Goal: Task Accomplishment & Management: Manage account settings

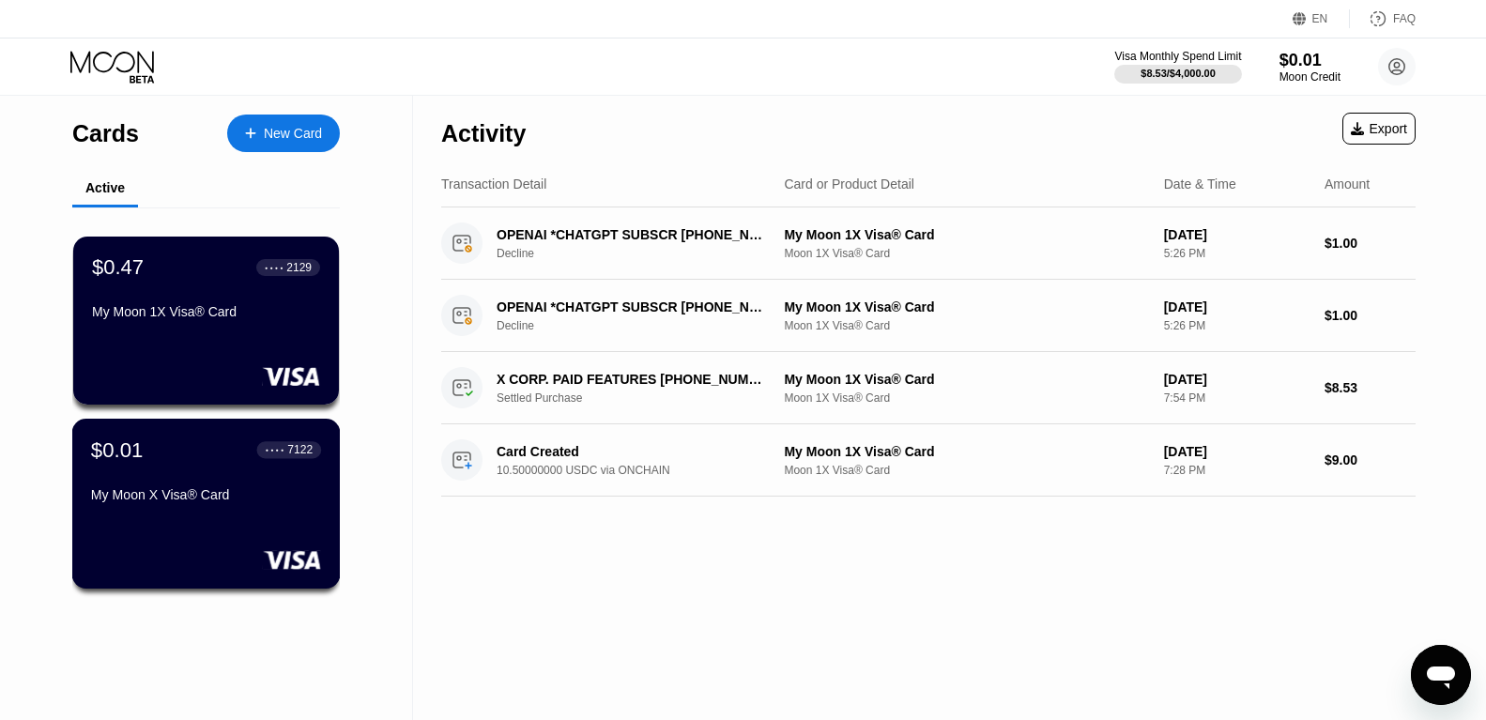
click at [170, 489] on div "$0.01 ● ● ● ● 7122 My Moon X Visa® Card" at bounding box center [206, 473] width 230 height 72
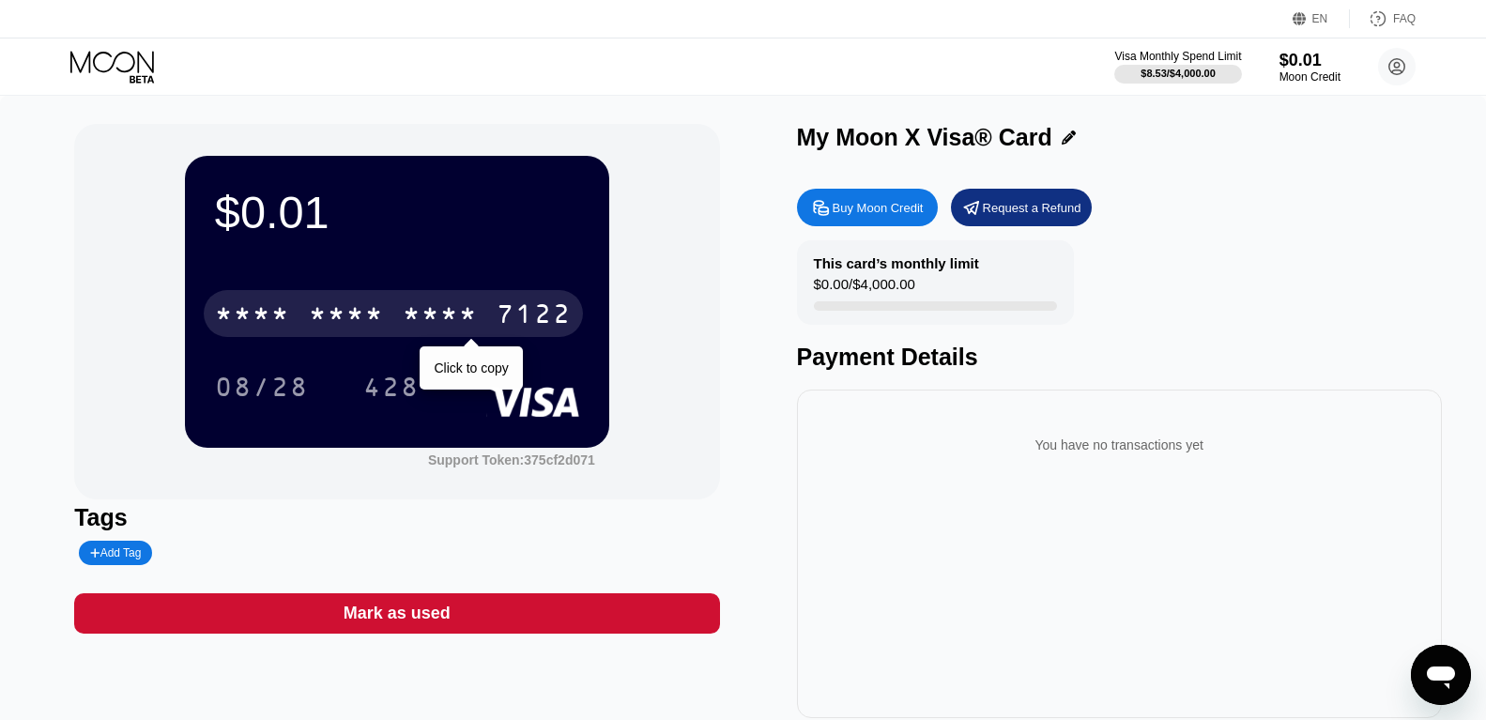
click at [314, 309] on div "* * * *" at bounding box center [346, 316] width 75 height 30
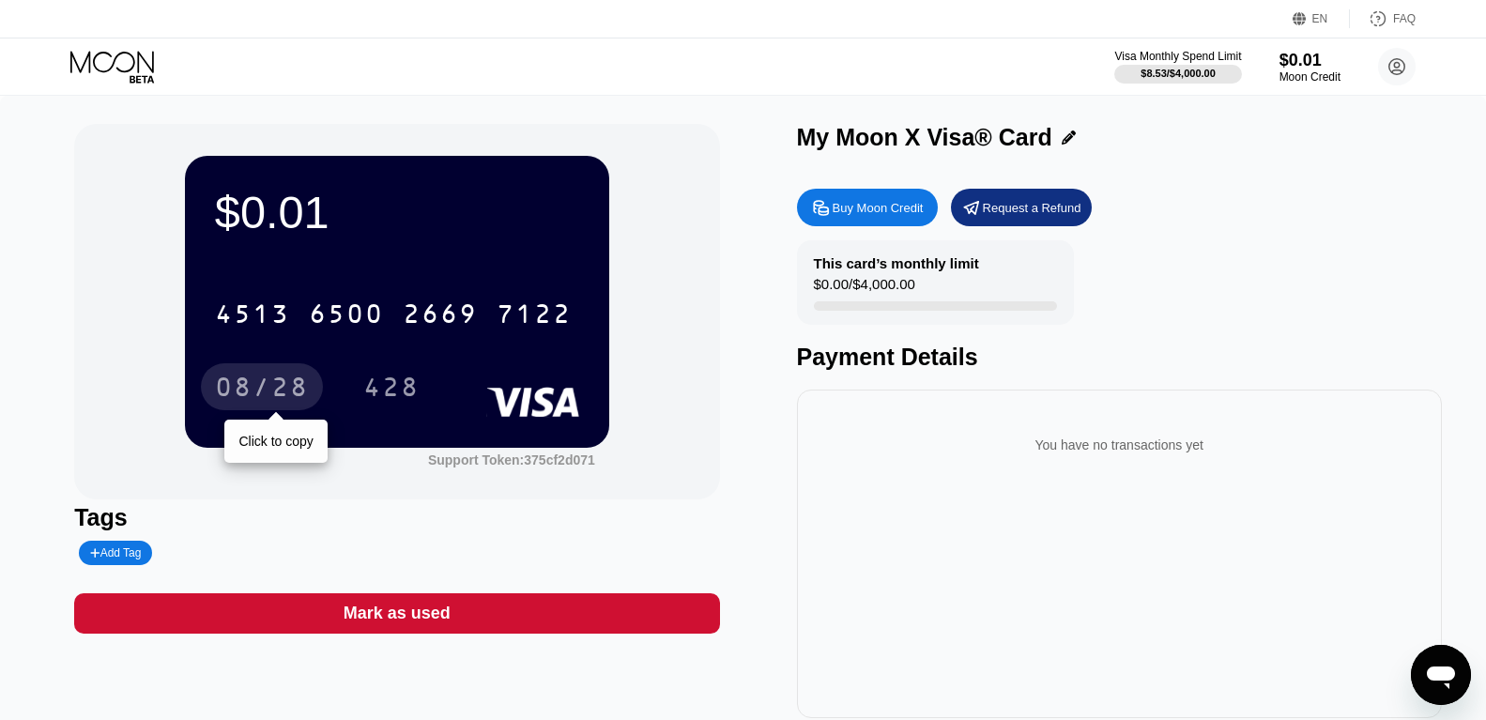
click at [250, 393] on div "08/28" at bounding box center [262, 390] width 94 height 30
click at [421, 309] on div "2669" at bounding box center [440, 316] width 75 height 30
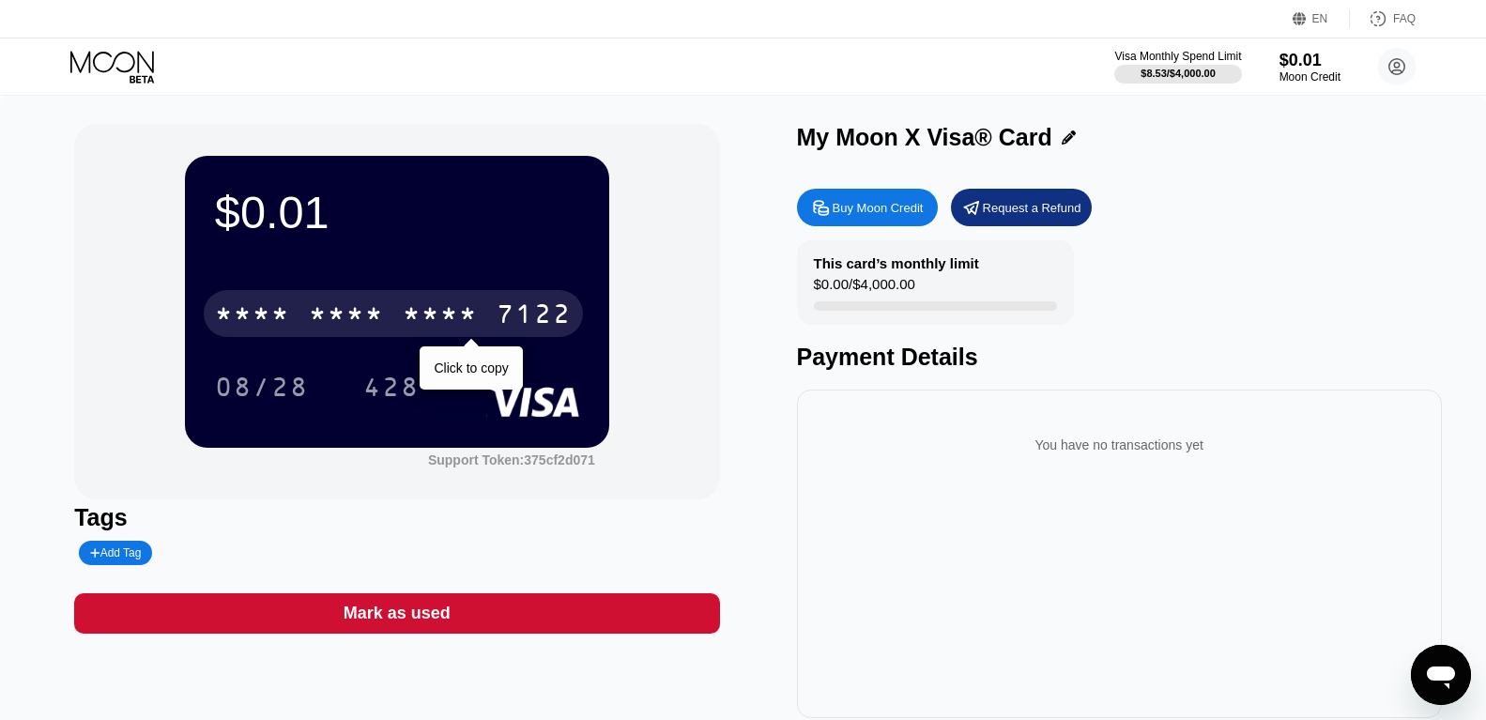
click at [444, 321] on div "* * * *" at bounding box center [440, 316] width 75 height 30
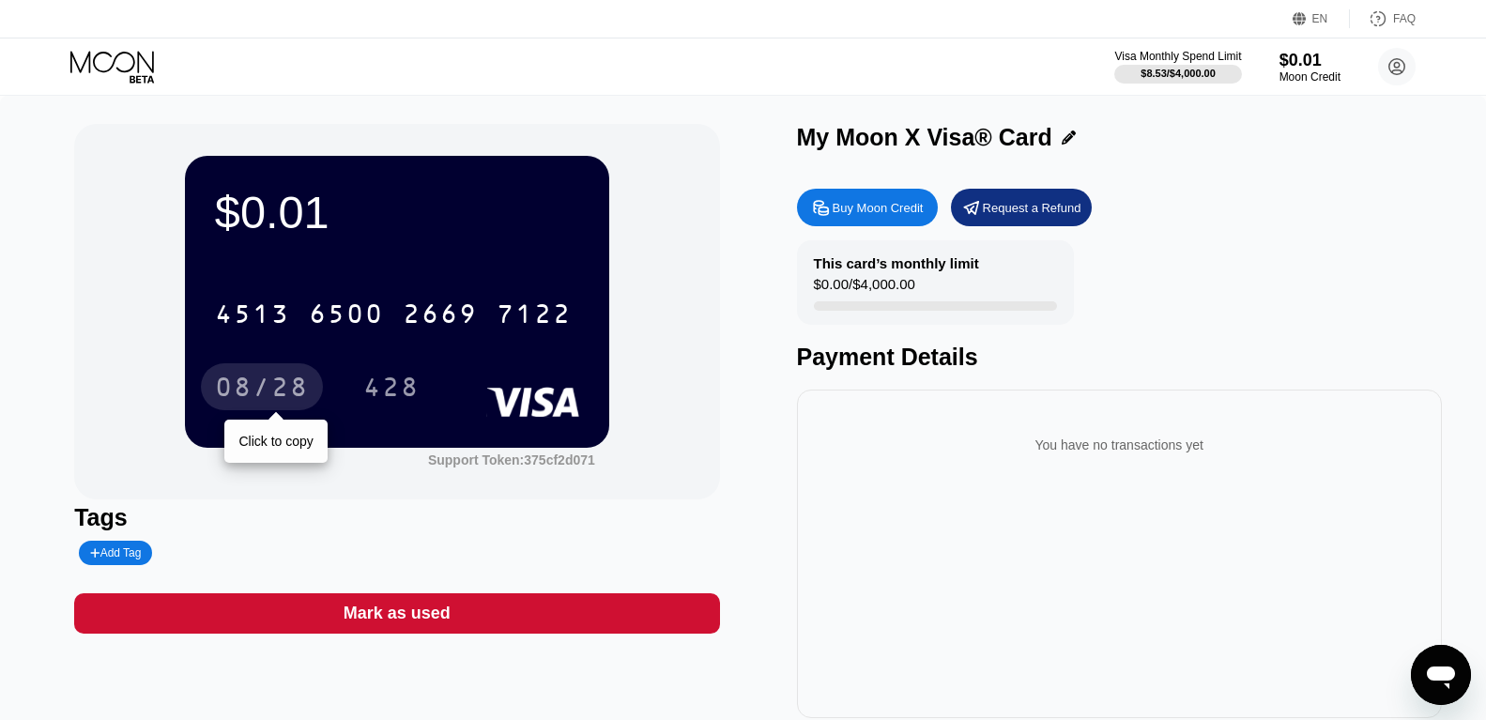
click at [289, 387] on div "08/28" at bounding box center [262, 390] width 94 height 30
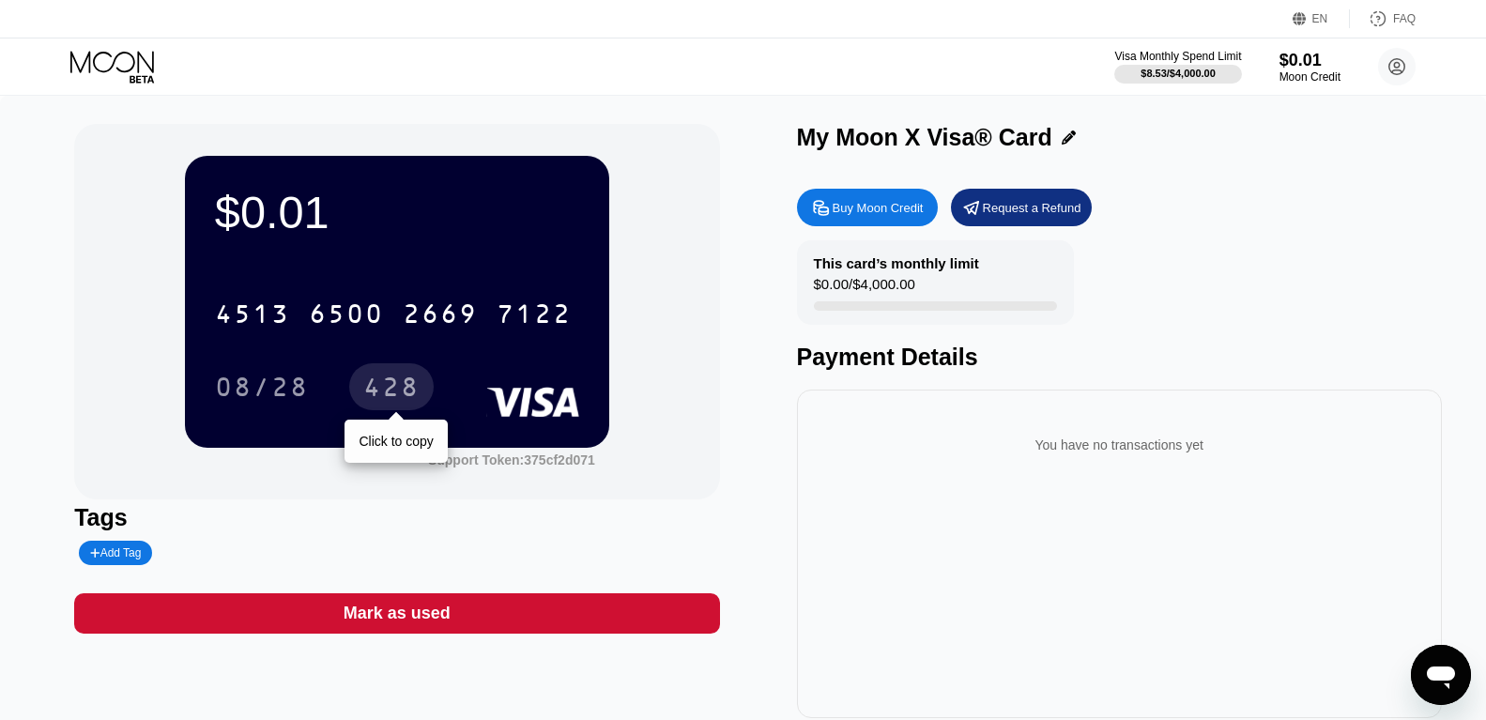
click at [386, 385] on div "428" at bounding box center [391, 390] width 56 height 30
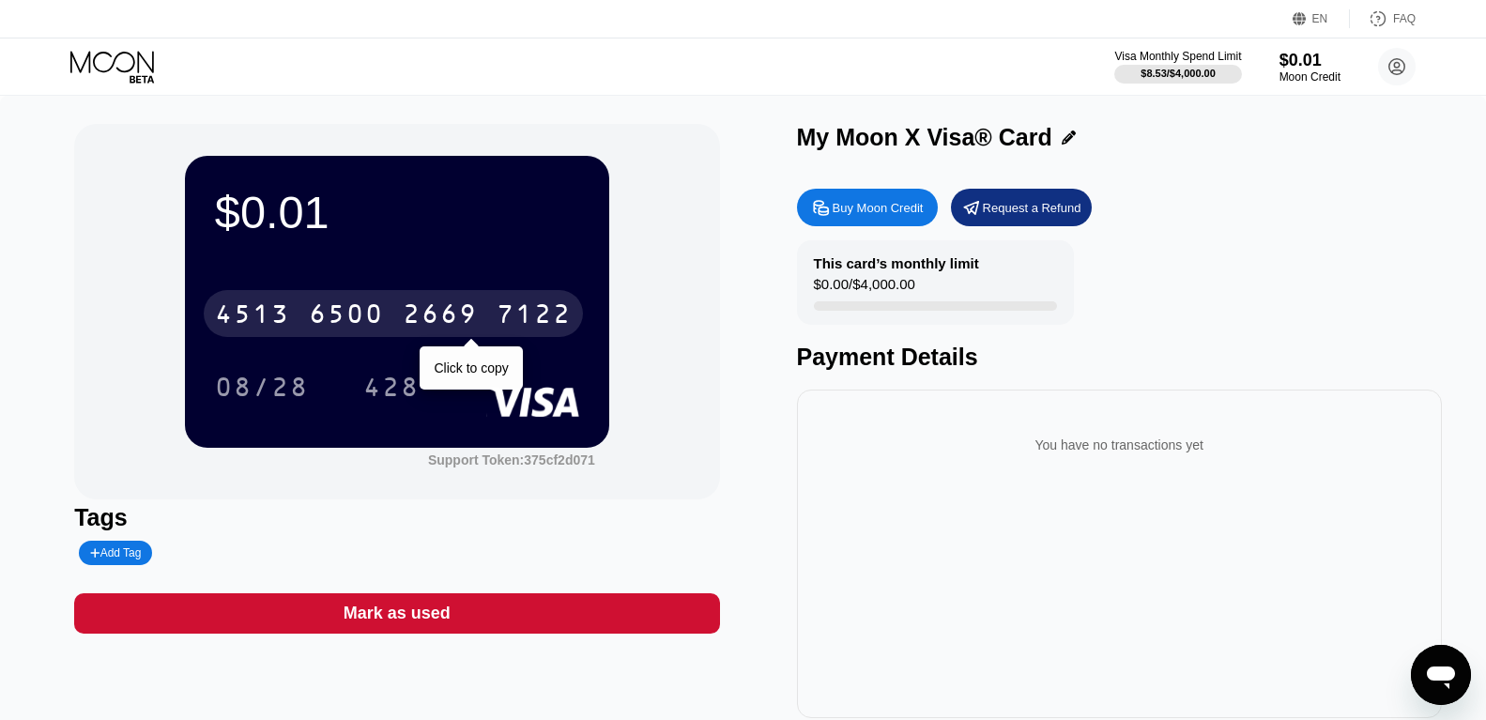
click at [384, 324] on div "6500" at bounding box center [346, 316] width 75 height 30
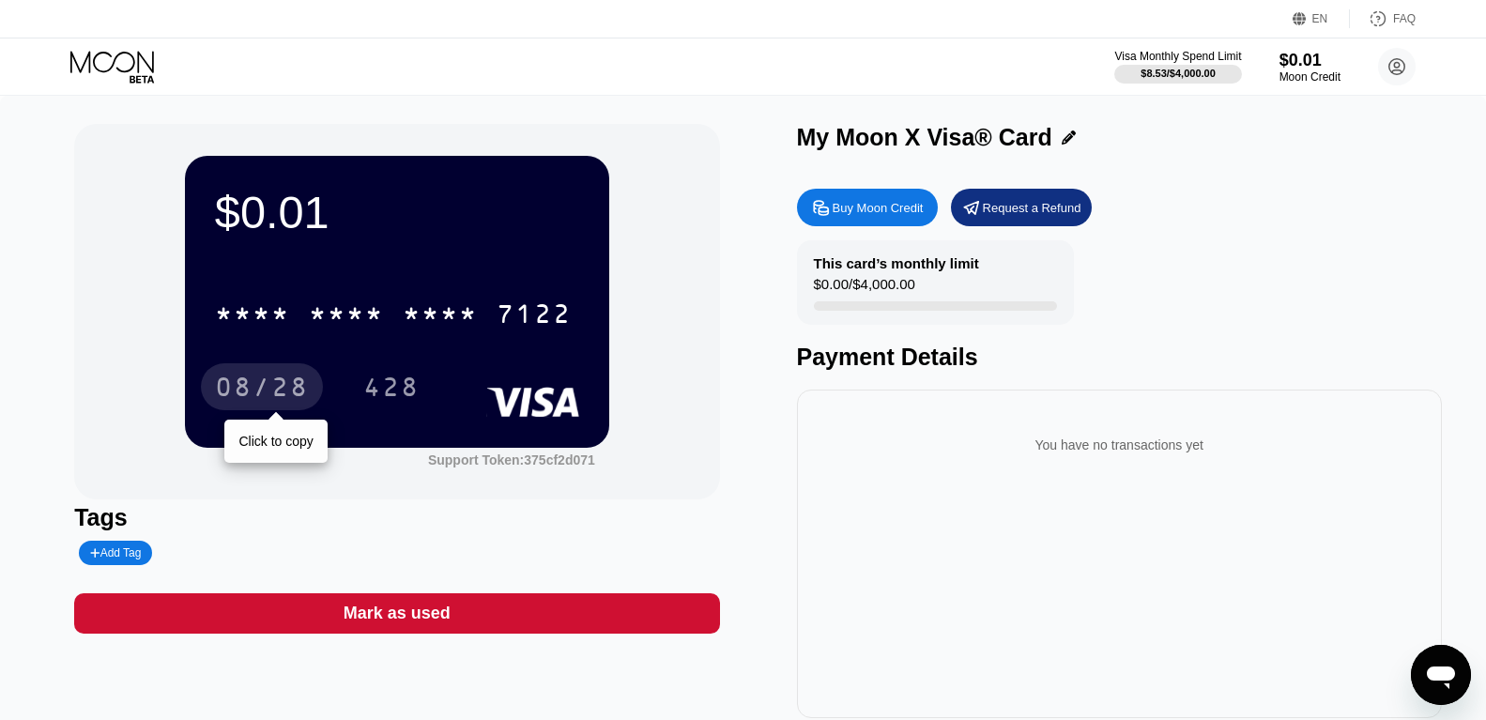
click at [271, 390] on div "08/28" at bounding box center [262, 390] width 94 height 30
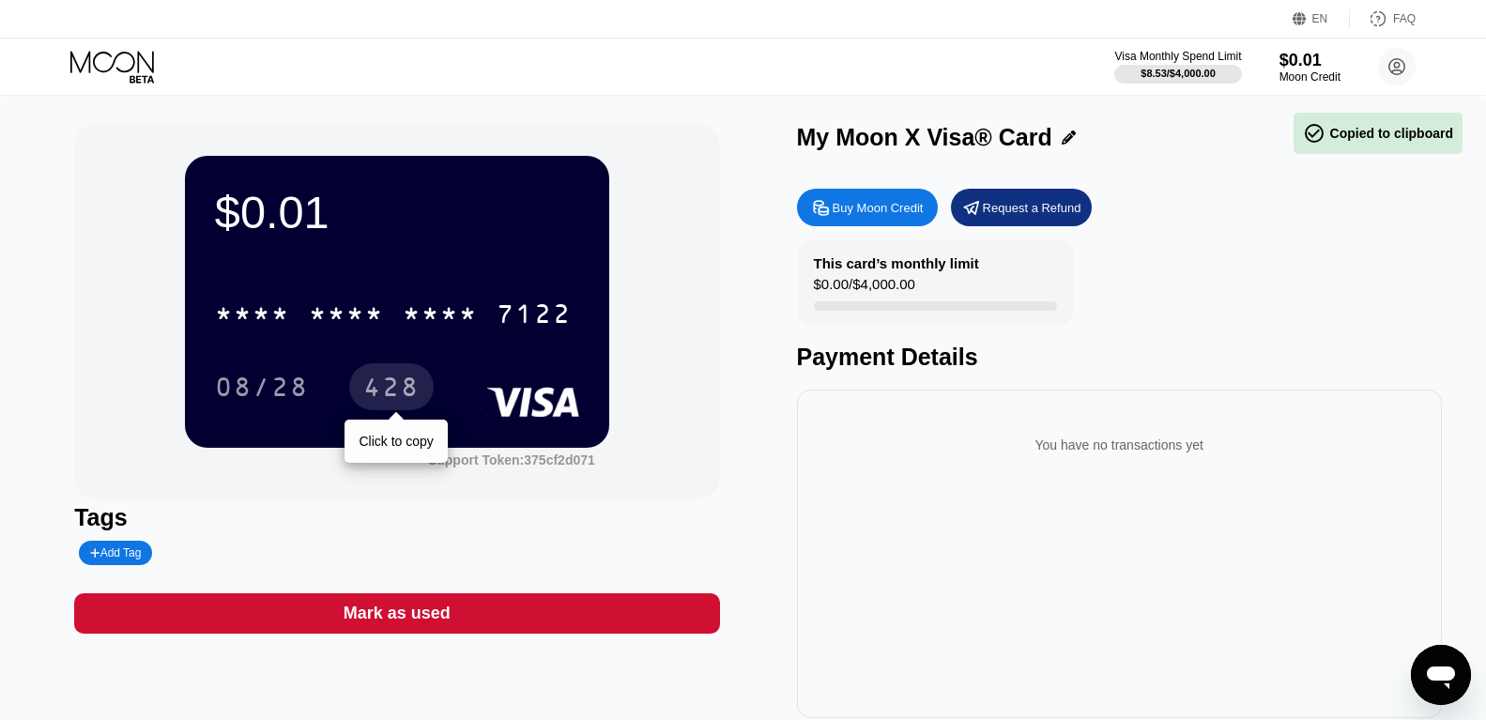
click at [415, 385] on div "428" at bounding box center [391, 390] width 56 height 30
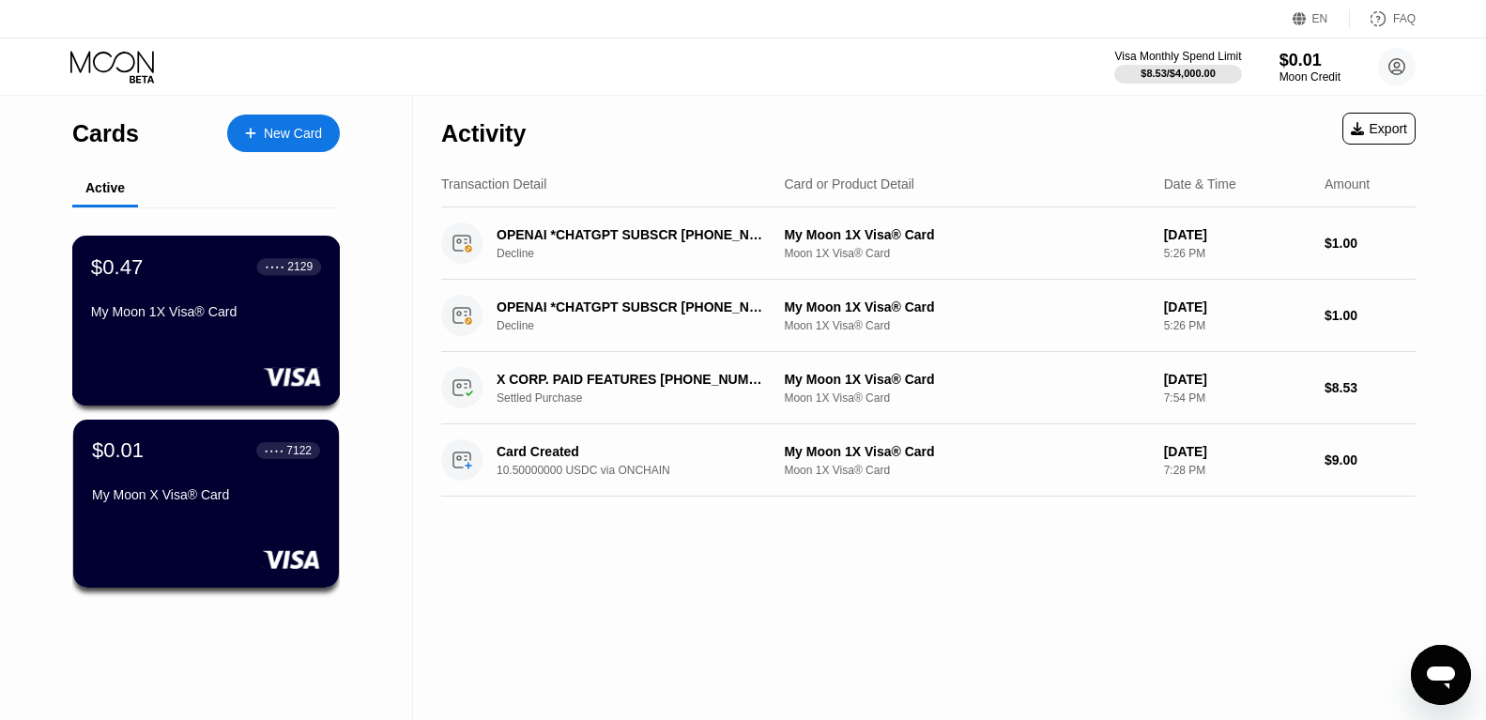
click at [199, 310] on div "My Moon 1X Visa® Card" at bounding box center [206, 311] width 230 height 15
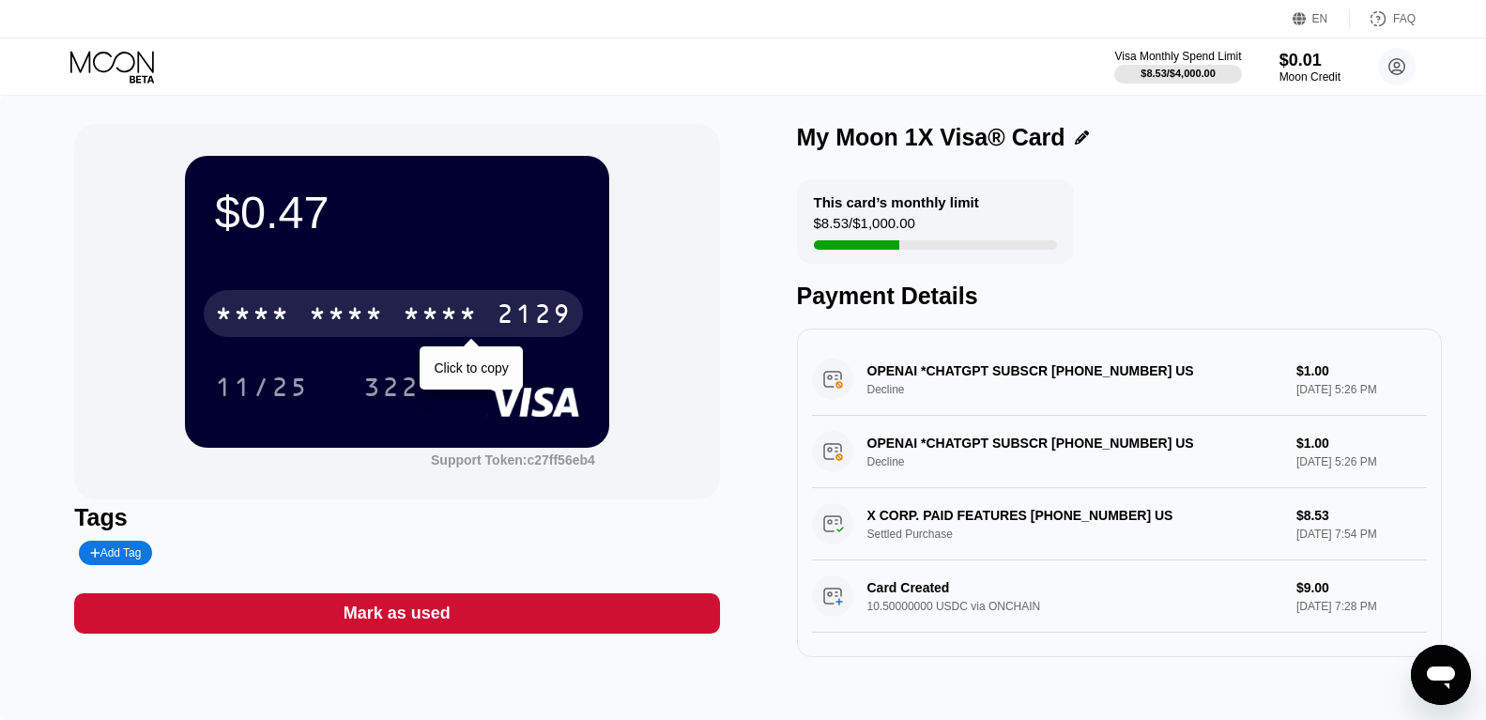
click at [330, 322] on div "* * * *" at bounding box center [346, 316] width 75 height 30
click at [441, 322] on div "2556" at bounding box center [440, 316] width 75 height 30
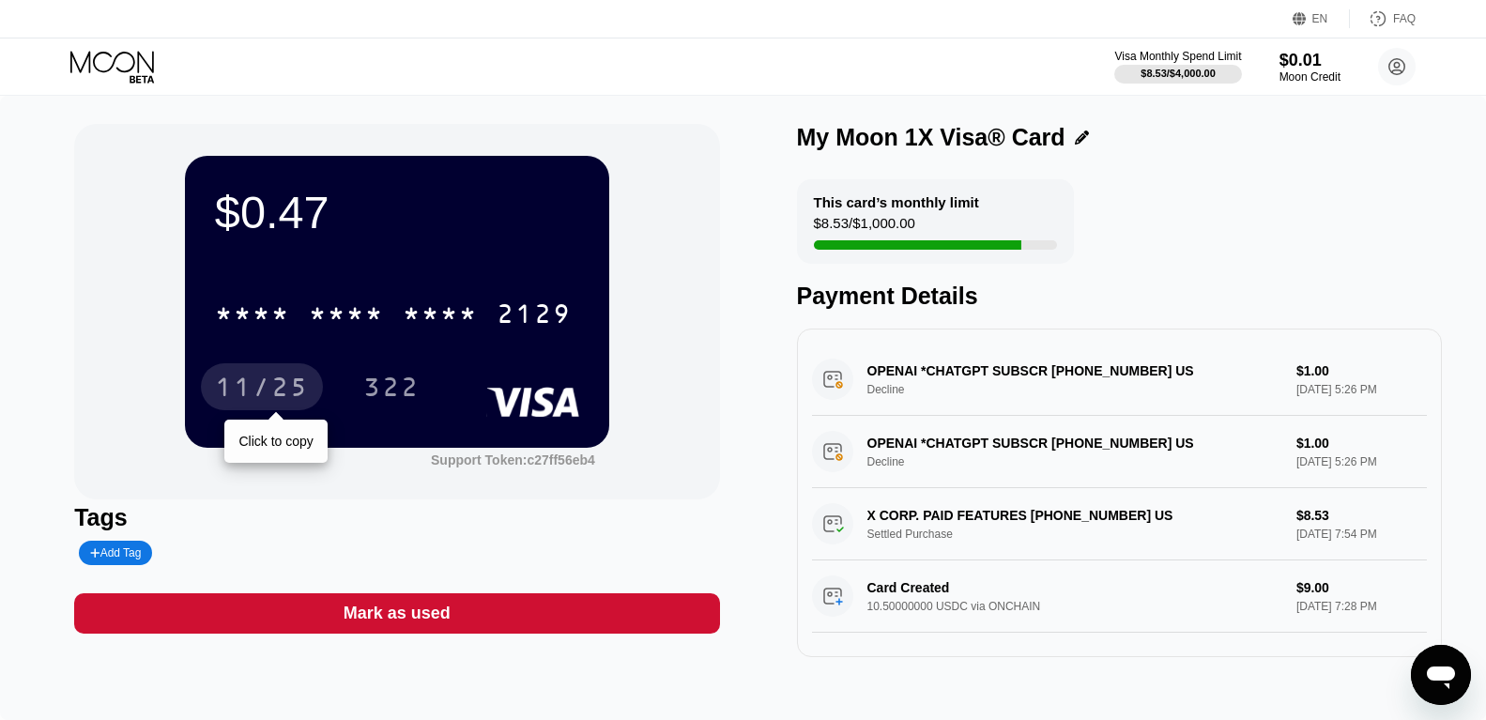
click at [275, 391] on div "11/25" at bounding box center [262, 390] width 94 height 30
